Goal: Task Accomplishment & Management: Complete application form

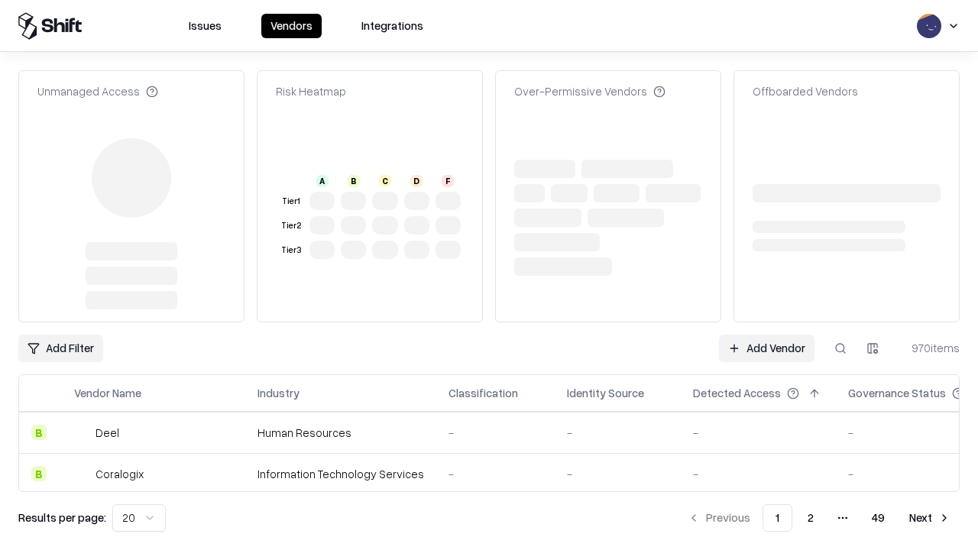
click at [766, 335] on link "Add Vendor" at bounding box center [767, 349] width 96 height 28
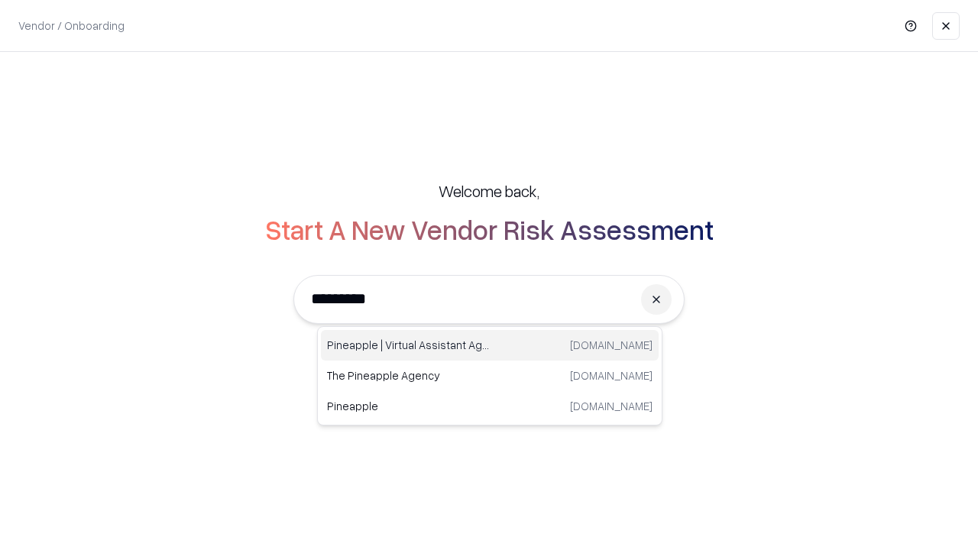
click at [490, 345] on div "Pineapple | Virtual Assistant Agency trypineapple.com" at bounding box center [490, 345] width 338 height 31
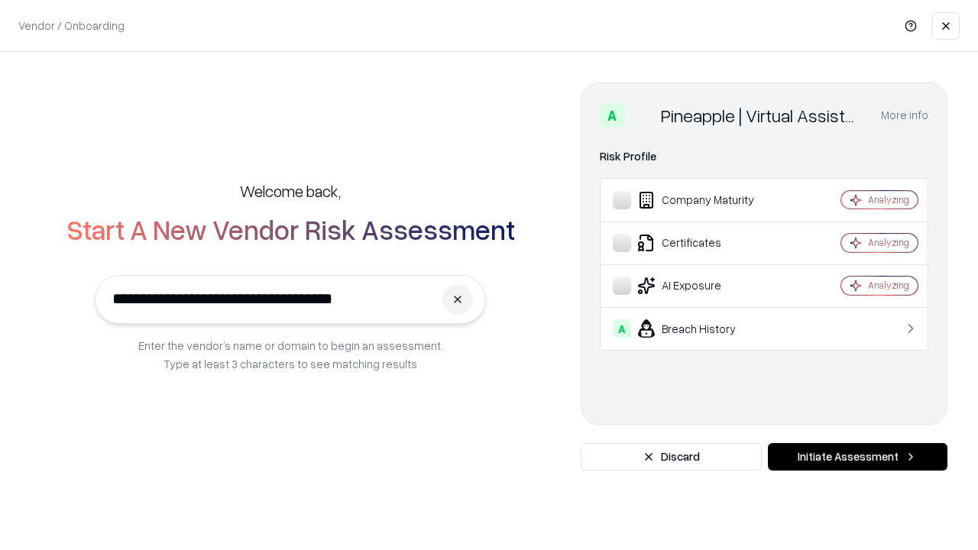
type input "**********"
click at [857, 457] on button "Initiate Assessment" at bounding box center [858, 457] width 180 height 28
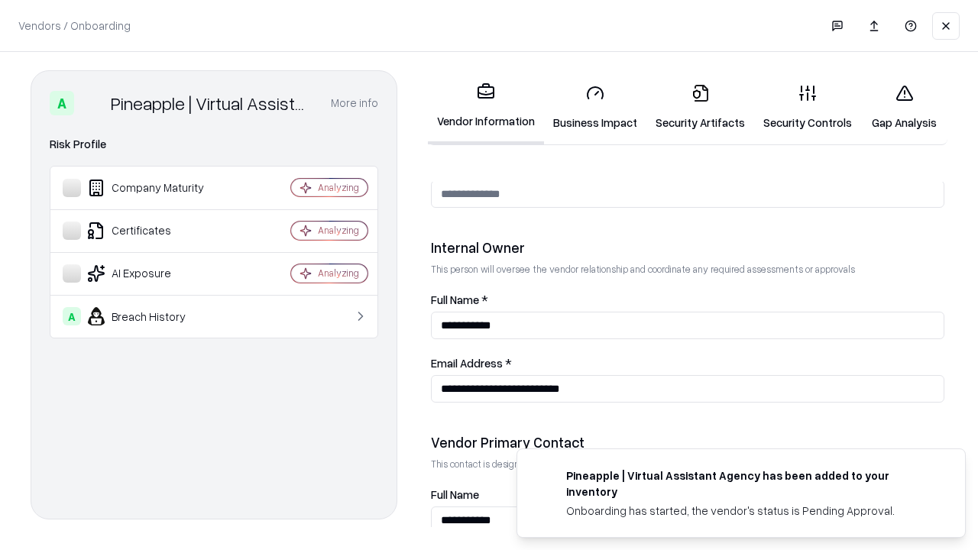
scroll to position [792, 0]
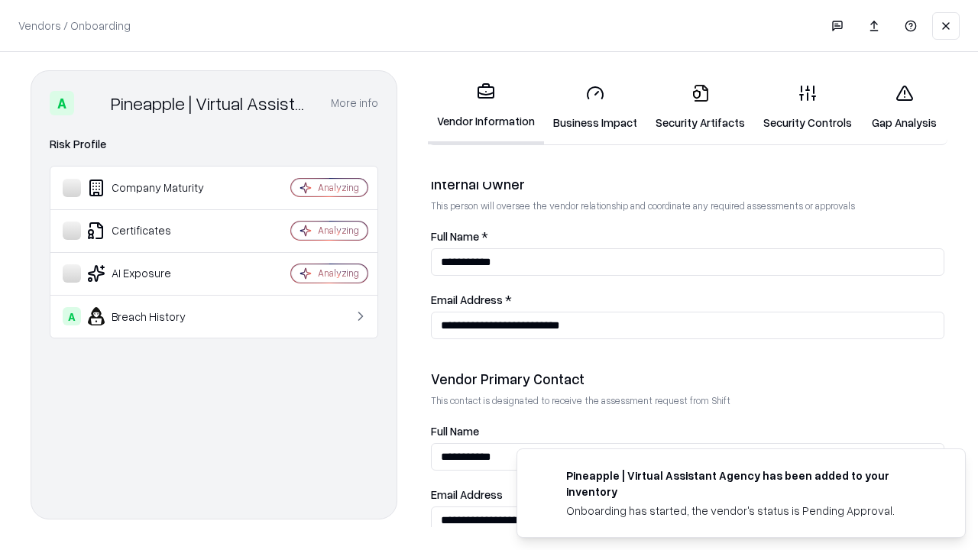
click at [595, 107] on link "Business Impact" at bounding box center [595, 107] width 102 height 71
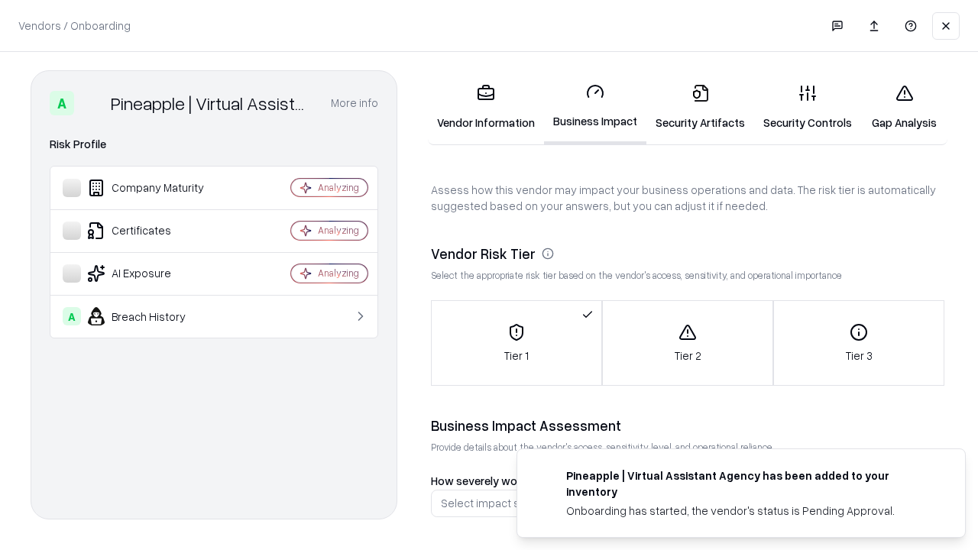
click at [700, 107] on link "Security Artifacts" at bounding box center [700, 107] width 108 height 71
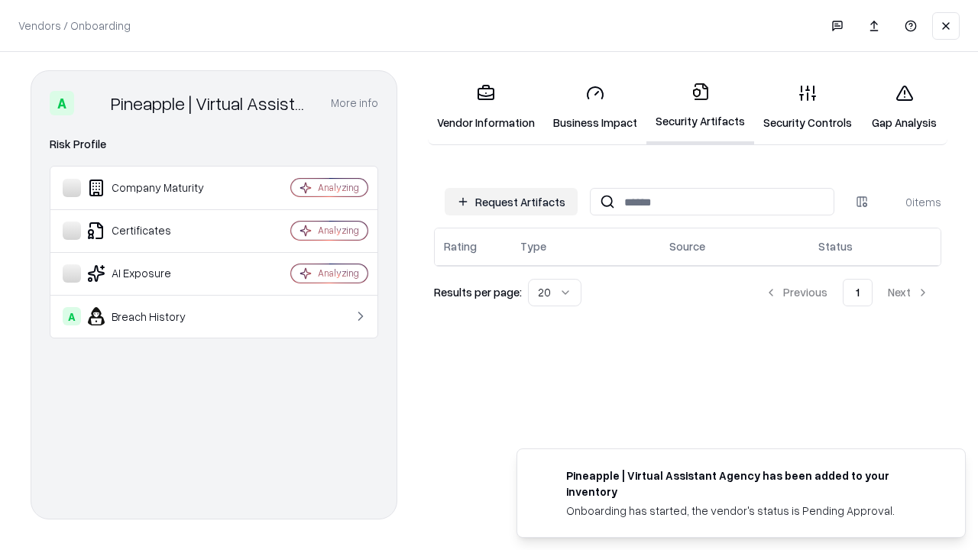
click at [511, 202] on button "Request Artifacts" at bounding box center [511, 202] width 133 height 28
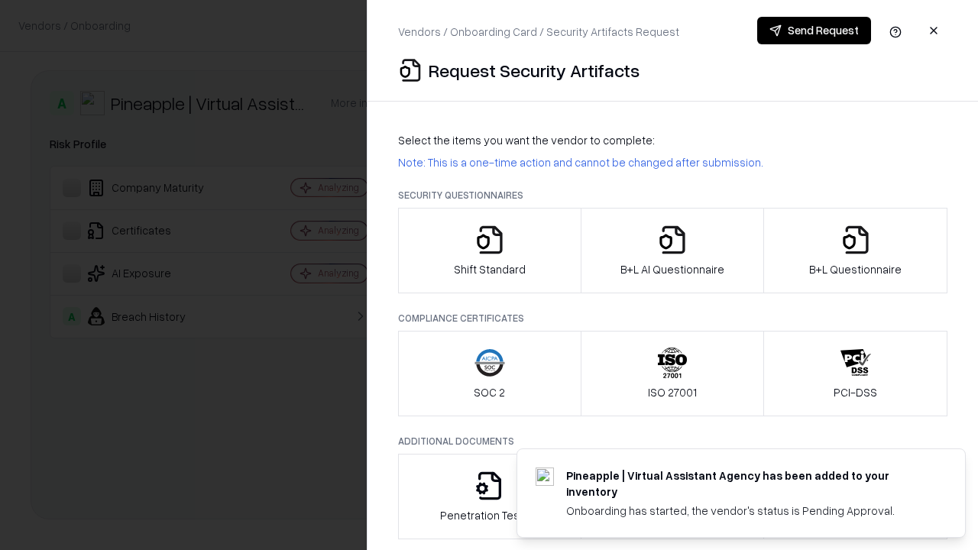
click at [489, 251] on icon "button" at bounding box center [489, 240] width 31 height 31
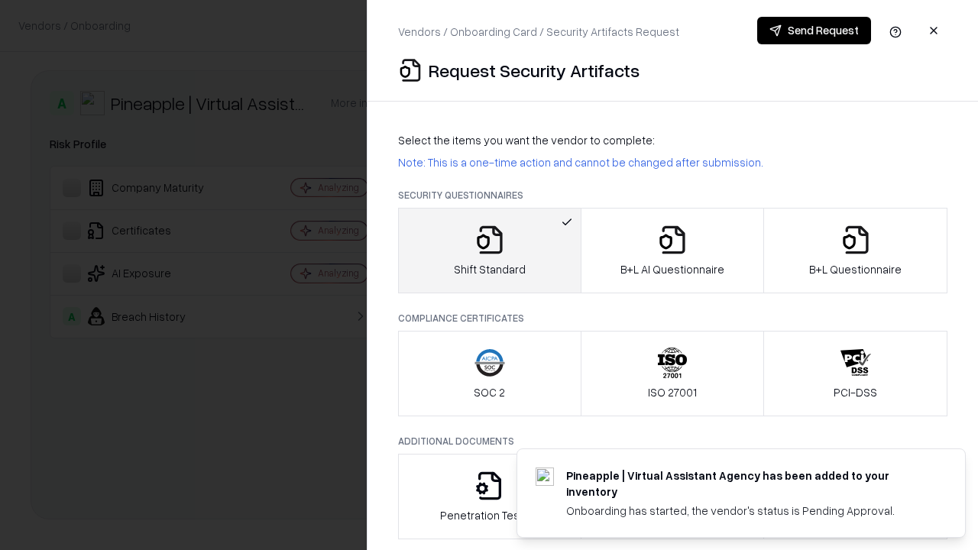
click at [814, 31] on button "Send Request" at bounding box center [814, 31] width 114 height 28
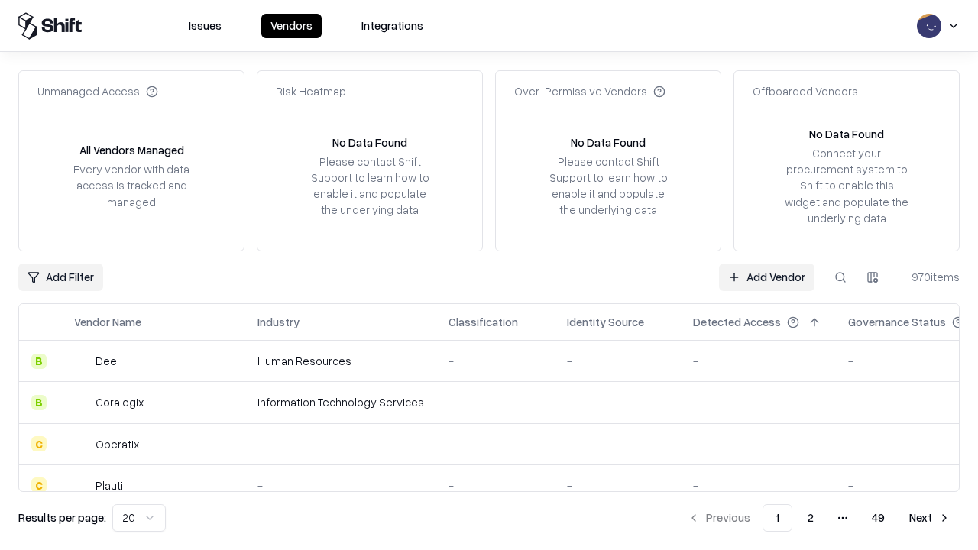
click at [840, 277] on button at bounding box center [841, 278] width 28 height 28
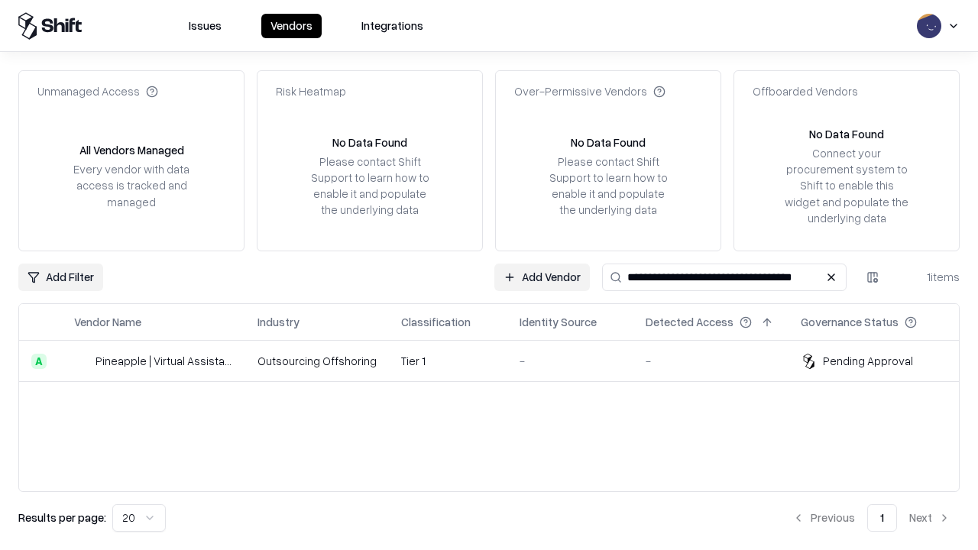
type input "**********"
click at [498, 361] on td "Tier 1" at bounding box center [448, 361] width 118 height 41
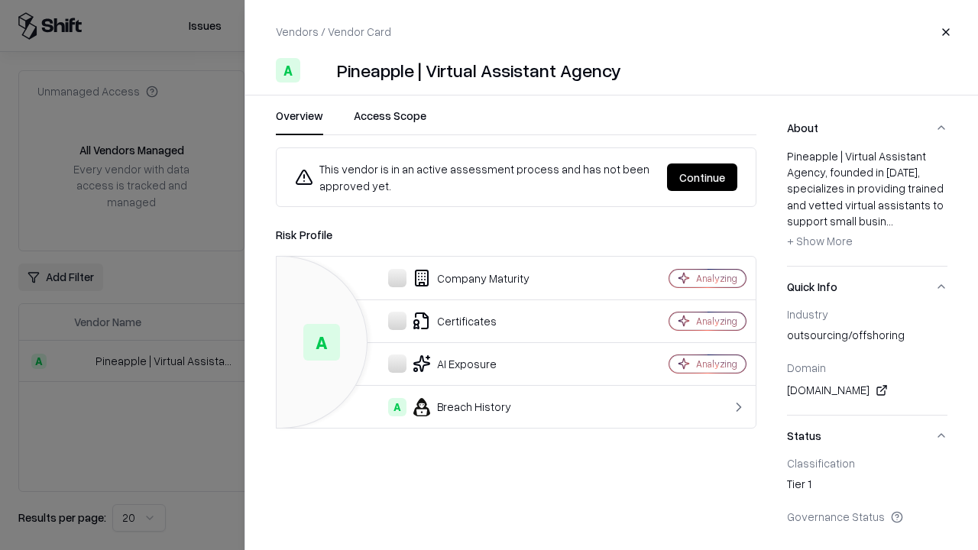
click at [702, 177] on button "Continue" at bounding box center [702, 178] width 70 height 28
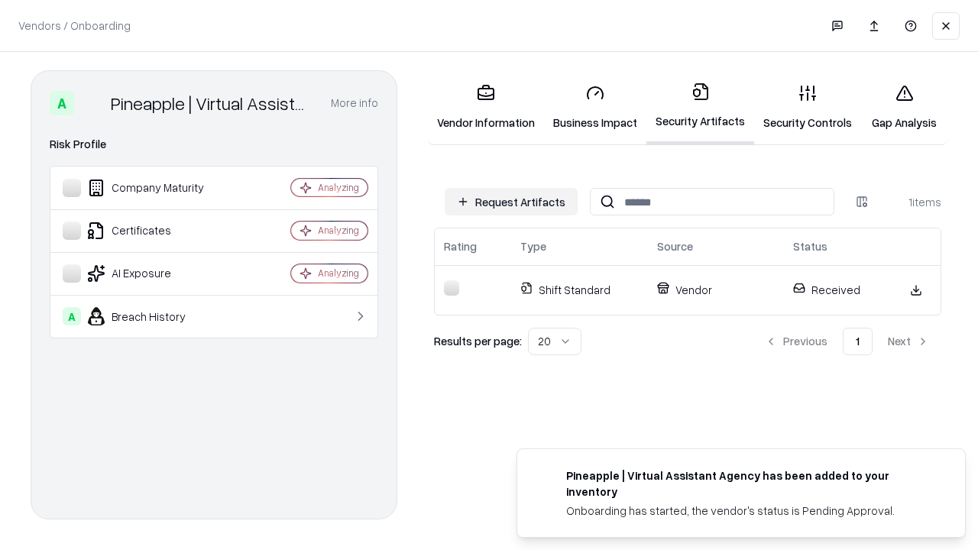
click at [904, 107] on link "Gap Analysis" at bounding box center [904, 107] width 86 height 71
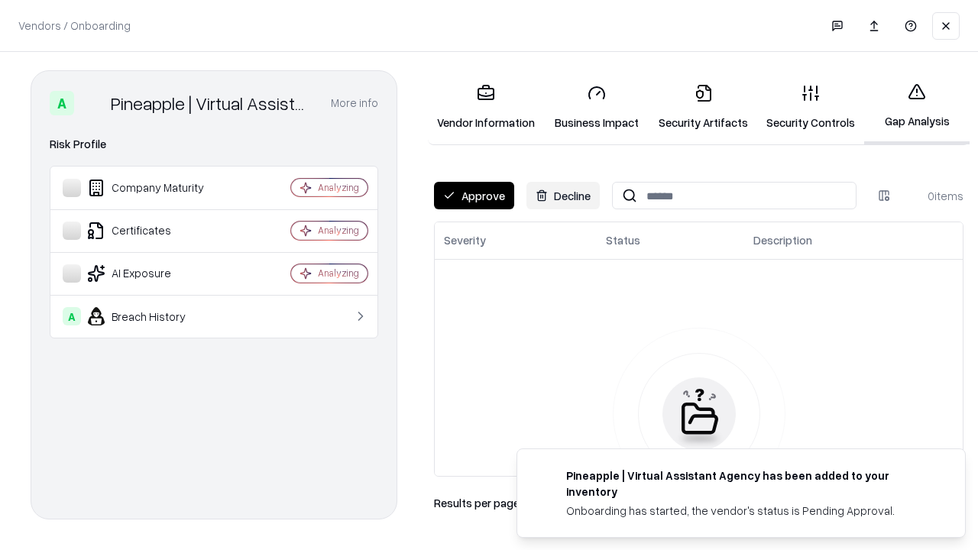
click at [474, 196] on button "Approve" at bounding box center [474, 196] width 80 height 28
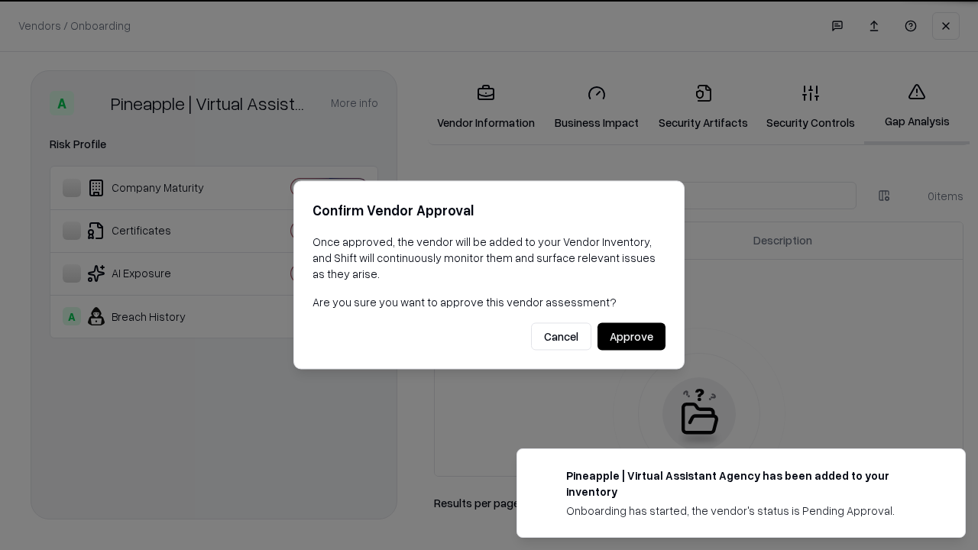
click at [631, 336] on button "Approve" at bounding box center [631, 337] width 68 height 28
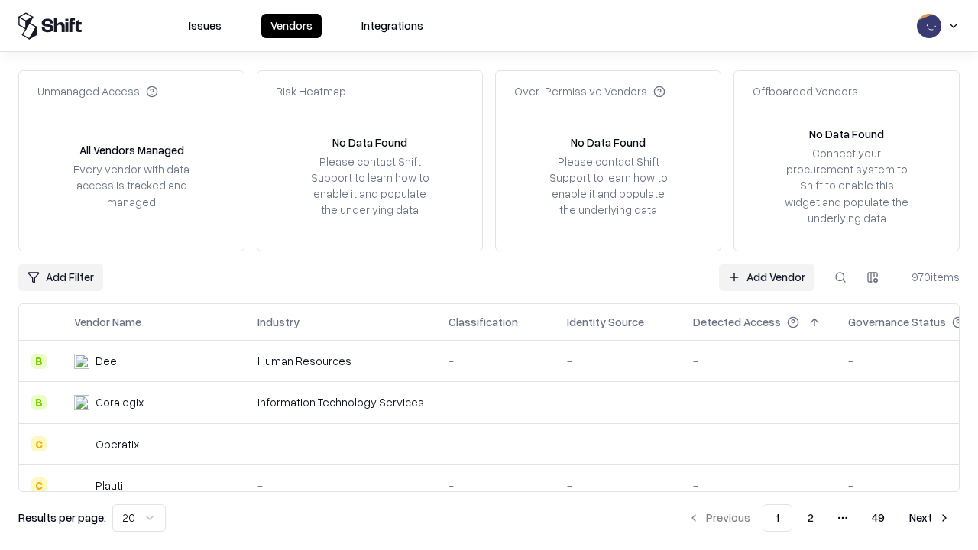
type input "**********"
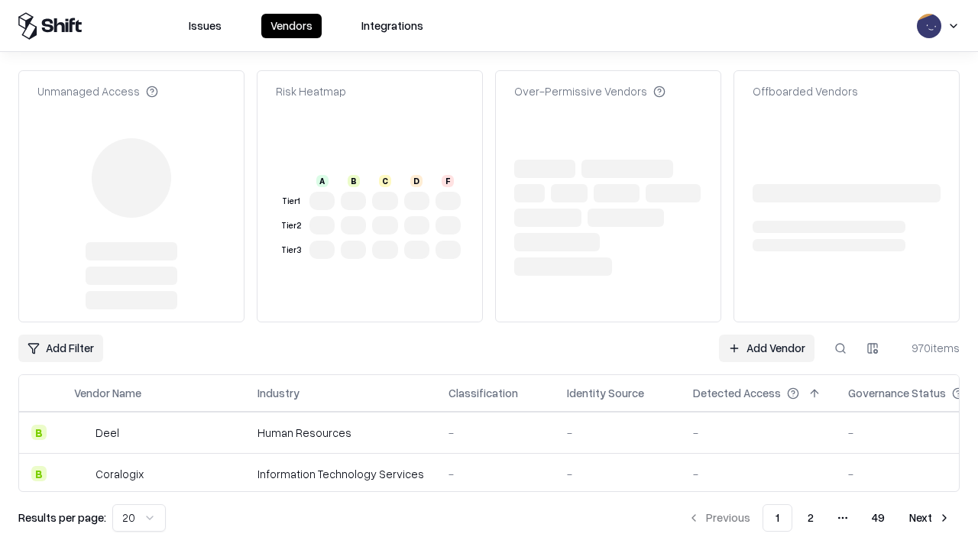
click at [766, 335] on link "Add Vendor" at bounding box center [767, 349] width 96 height 28
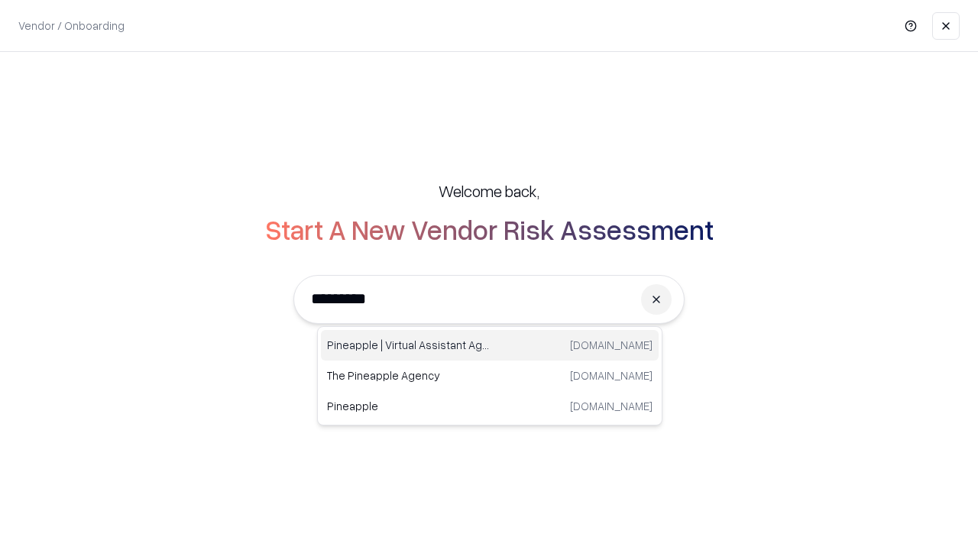
click at [490, 345] on div "Pineapple | Virtual Assistant Agency trypineapple.com" at bounding box center [490, 345] width 338 height 31
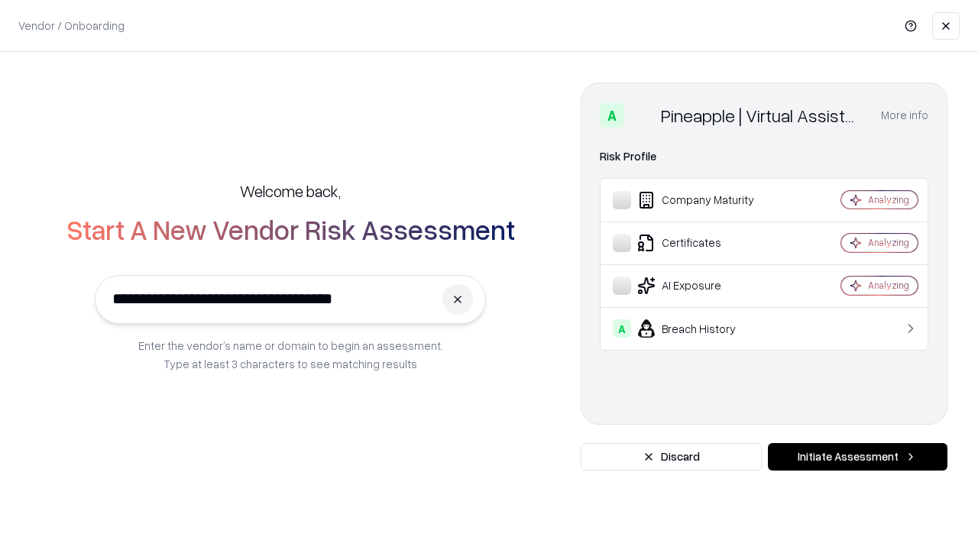
type input "**********"
click at [857, 457] on button "Initiate Assessment" at bounding box center [858, 457] width 180 height 28
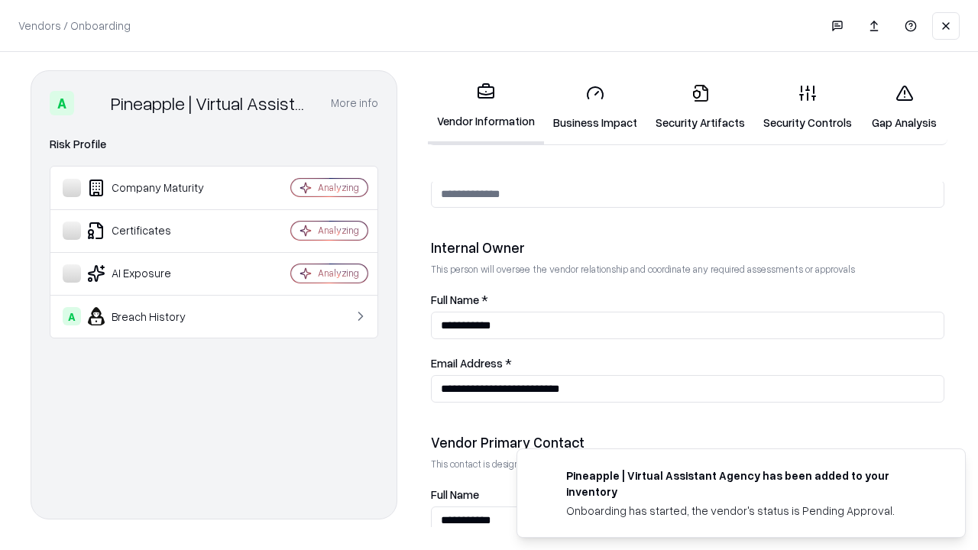
scroll to position [792, 0]
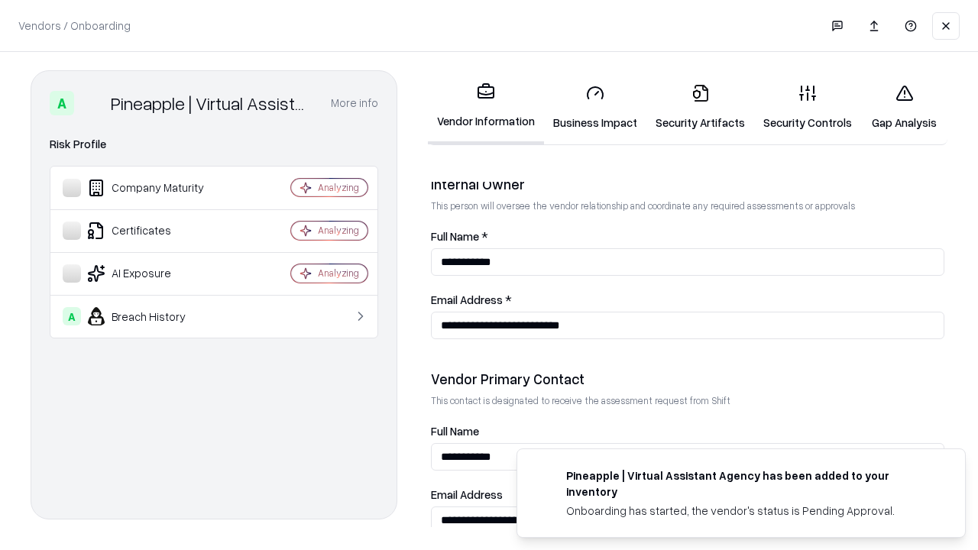
click at [904, 107] on link "Gap Analysis" at bounding box center [904, 107] width 86 height 71
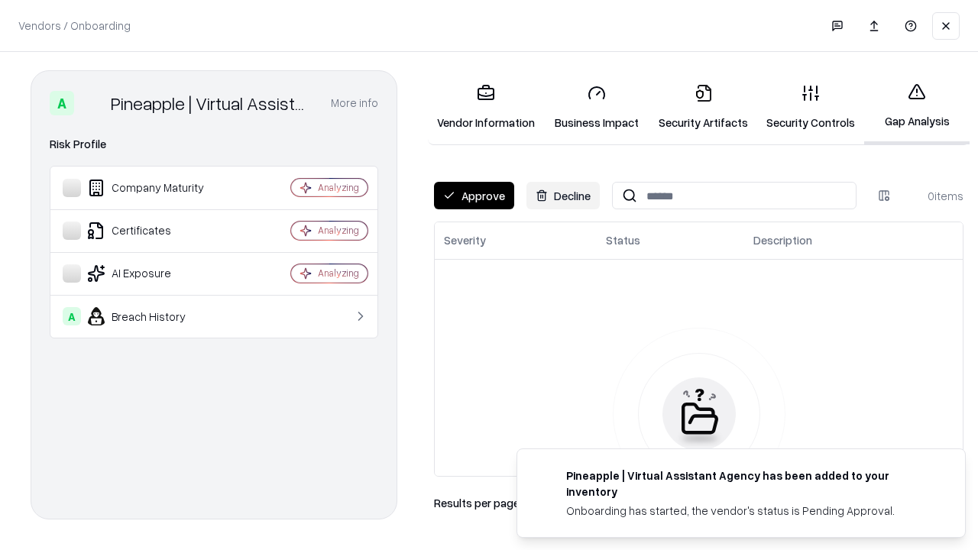
click at [474, 196] on button "Approve" at bounding box center [474, 196] width 80 height 28
